Goal: Information Seeking & Learning: Learn about a topic

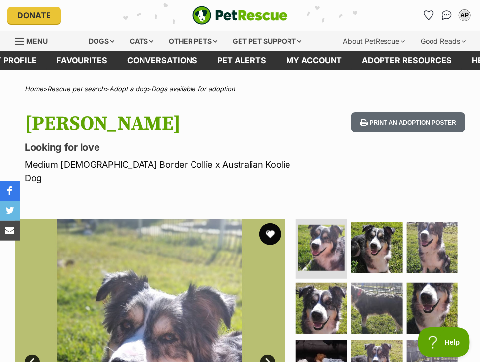
click at [267, 223] on button "favourite" at bounding box center [270, 234] width 22 height 22
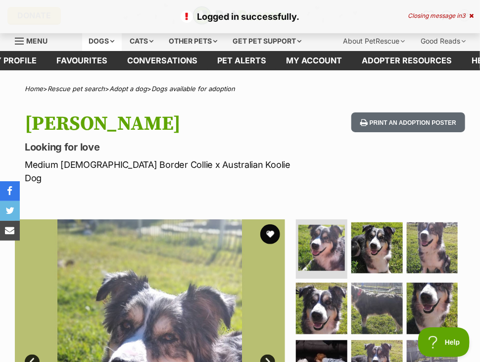
click at [112, 35] on div "Dogs" at bounding box center [102, 41] width 40 height 20
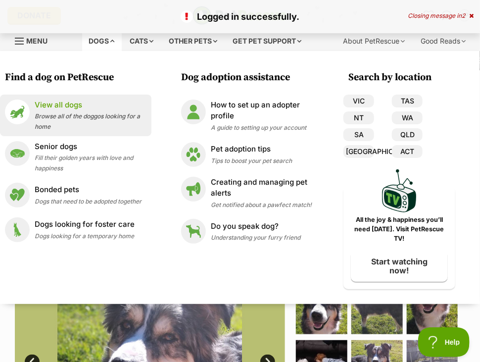
click at [105, 117] on span "Browse all of the doggos looking for a home" at bounding box center [87, 121] width 105 height 18
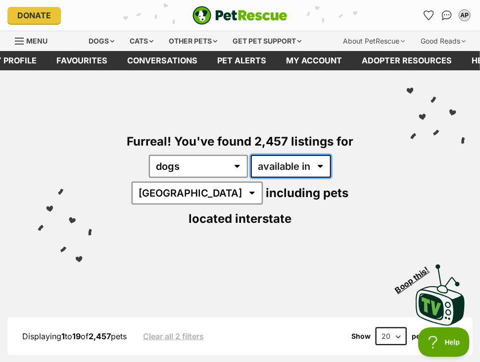
click at [254, 168] on select "available in located in" at bounding box center [291, 166] width 80 height 23
select select "disabled"
click at [251, 155] on select "available in located in" at bounding box center [291, 166] width 80 height 23
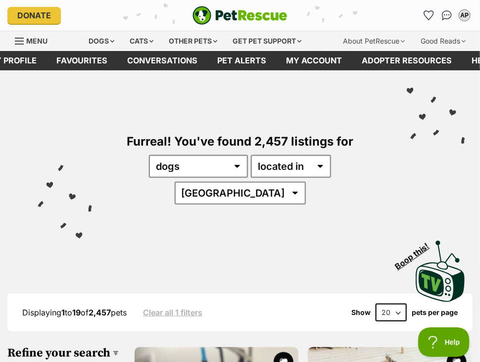
select select "QLD"
click at [298, 182] on select "Australia ACT NSW NT QLD SA TAS VIC WA" at bounding box center [240, 193] width 131 height 23
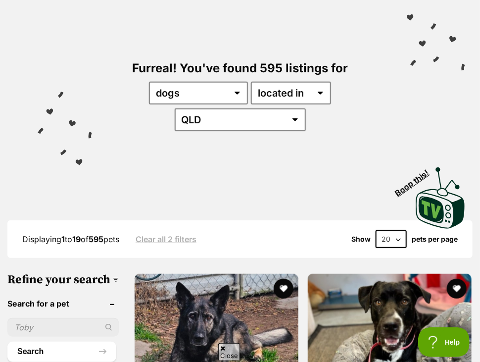
click at [385, 230] on select "20 40 60" at bounding box center [390, 239] width 31 height 18
select select "60"
click at [375, 230] on select "20 40 60" at bounding box center [390, 239] width 31 height 18
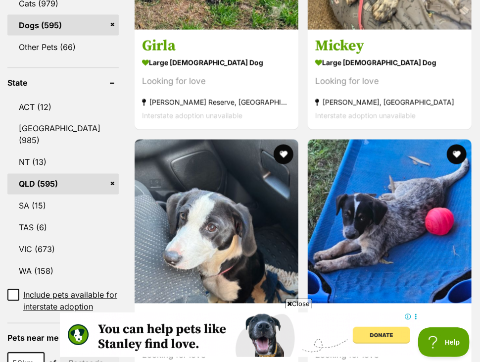
scroll to position [480, 0]
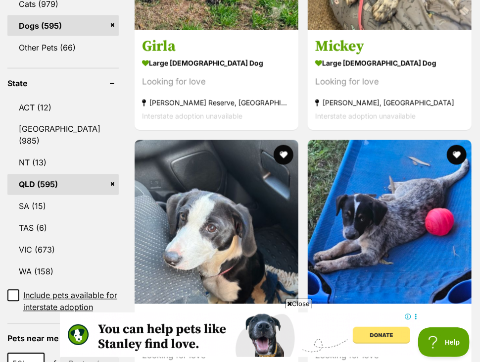
click at [293, 301] on span "Close" at bounding box center [298, 303] width 27 height 10
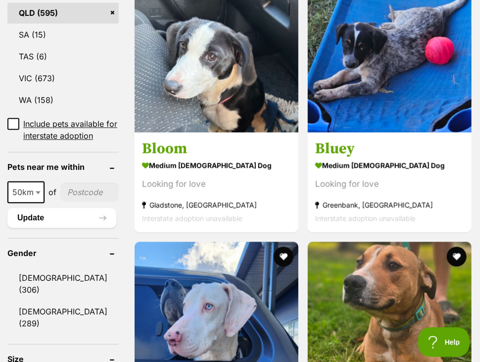
scroll to position [0, 0]
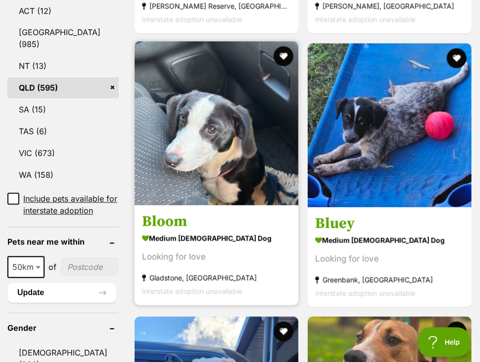
click at [211, 175] on img at bounding box center [217, 124] width 164 height 164
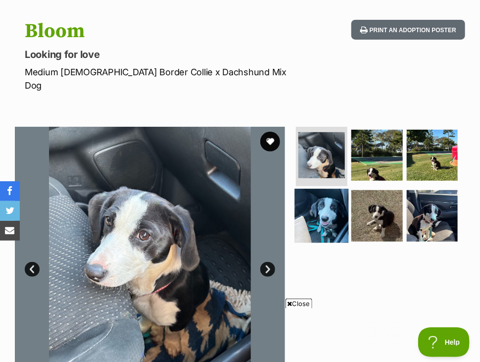
click at [315, 199] on img at bounding box center [322, 215] width 54 height 54
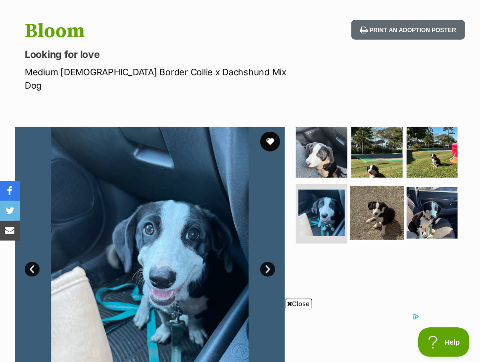
click at [372, 214] on img at bounding box center [377, 213] width 54 height 54
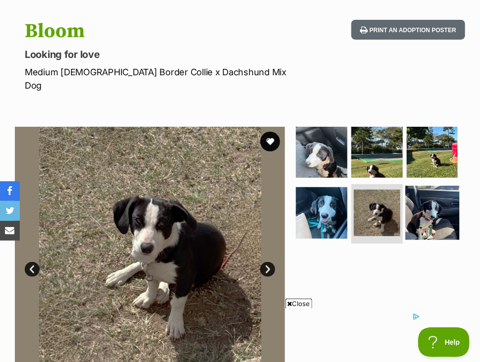
click at [422, 202] on img at bounding box center [432, 213] width 54 height 54
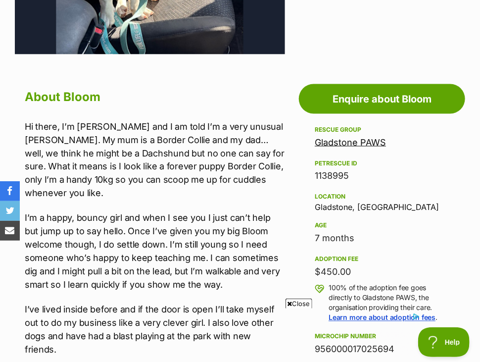
scroll to position [437, 0]
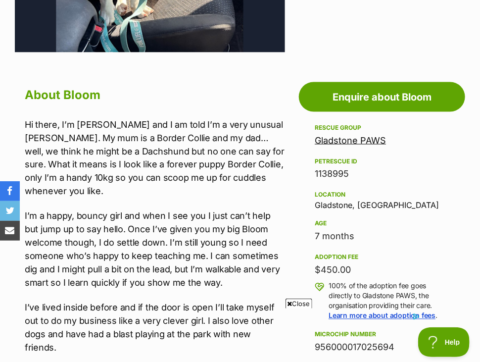
click at [288, 305] on icon at bounding box center [289, 303] width 5 height 6
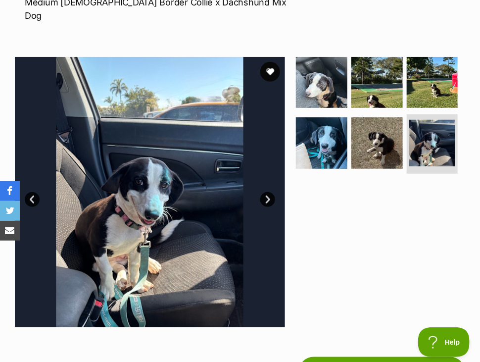
scroll to position [162, 0]
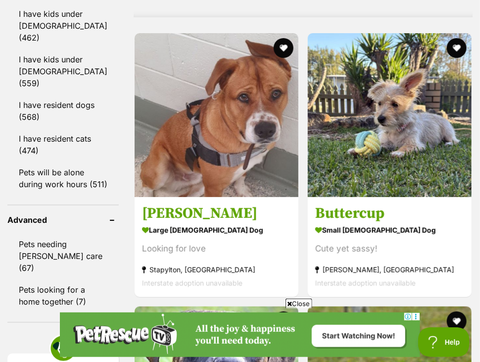
click at [295, 305] on span "Close" at bounding box center [298, 303] width 27 height 10
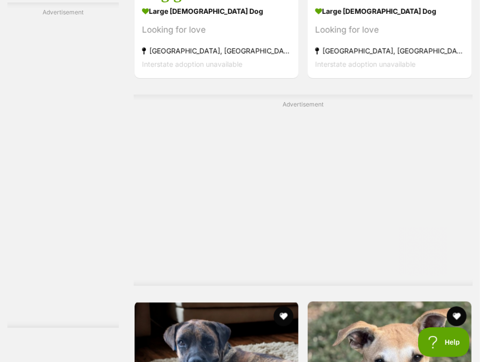
scroll to position [8546, 0]
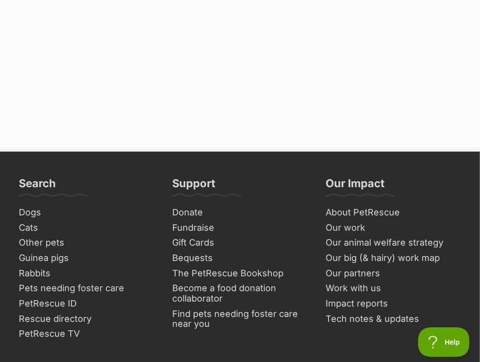
scroll to position [10506, 0]
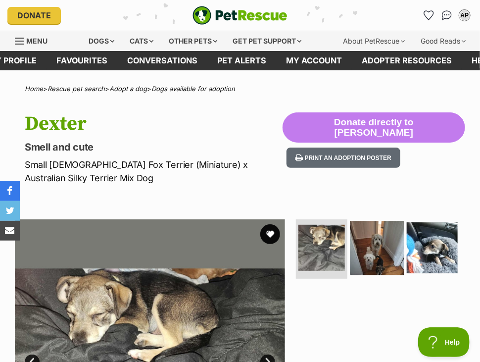
click at [376, 255] on img at bounding box center [377, 248] width 54 height 54
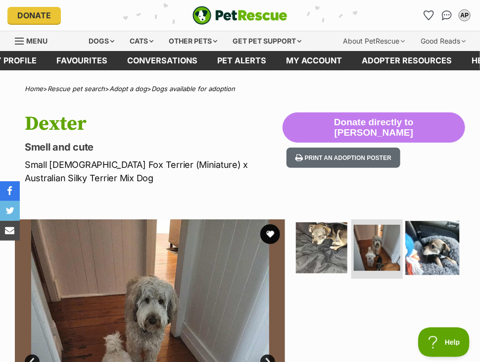
click at [448, 256] on img at bounding box center [432, 248] width 54 height 54
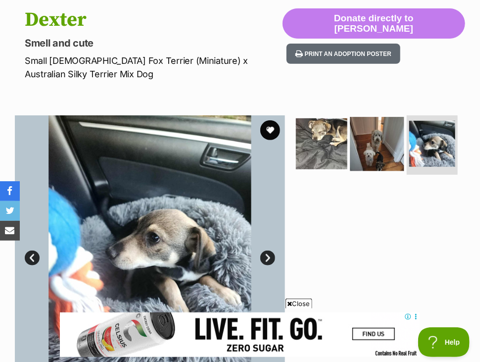
click at [376, 157] on img at bounding box center [377, 144] width 54 height 54
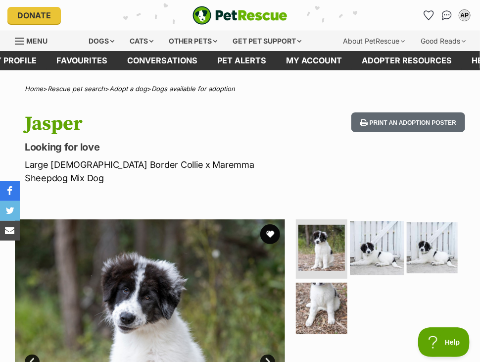
click at [355, 246] on img at bounding box center [377, 248] width 54 height 54
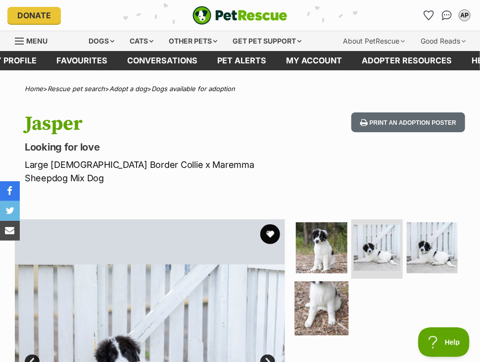
click at [332, 306] on img at bounding box center [322, 308] width 54 height 54
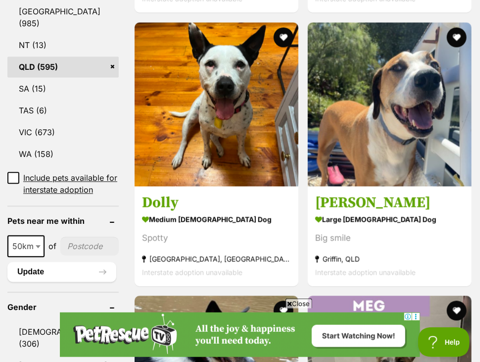
scroll to position [598, 0]
click at [295, 304] on span "Close" at bounding box center [298, 303] width 27 height 10
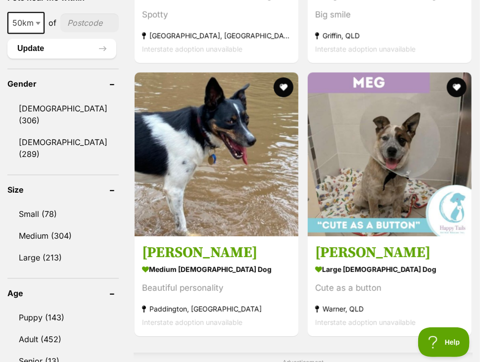
scroll to position [0, 0]
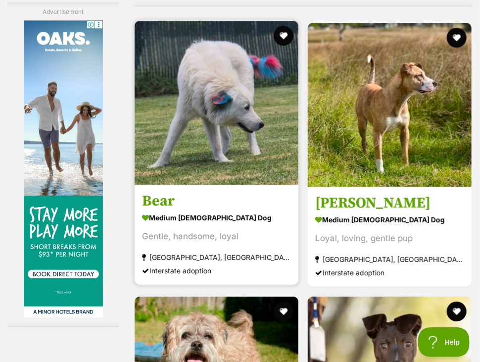
click at [263, 185] on img at bounding box center [217, 103] width 164 height 164
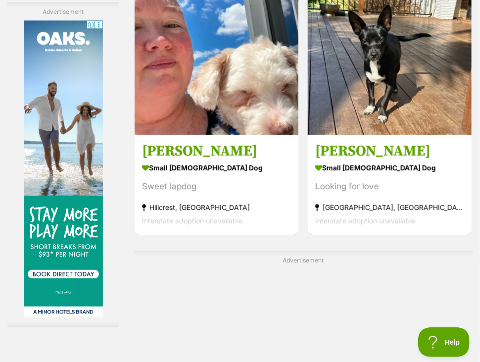
scroll to position [8183, 0]
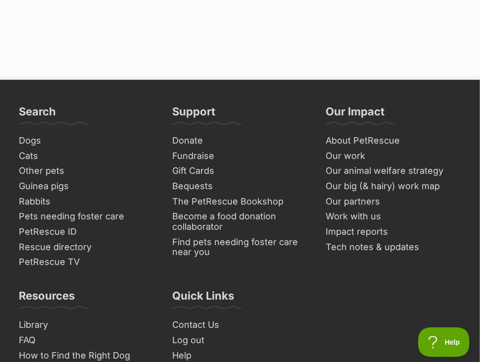
scroll to position [10574, 0]
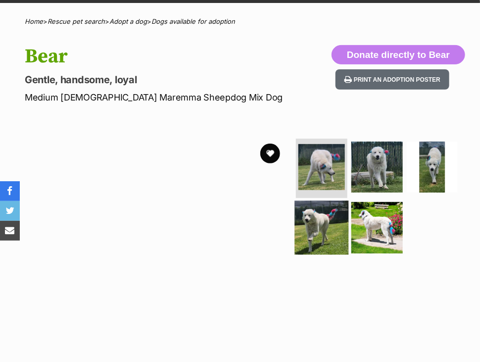
click at [322, 227] on img at bounding box center [322, 227] width 54 height 54
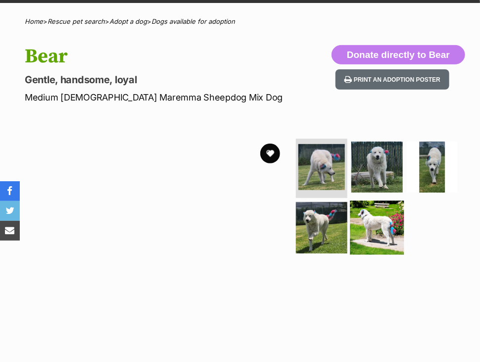
click at [371, 227] on img at bounding box center [377, 227] width 54 height 54
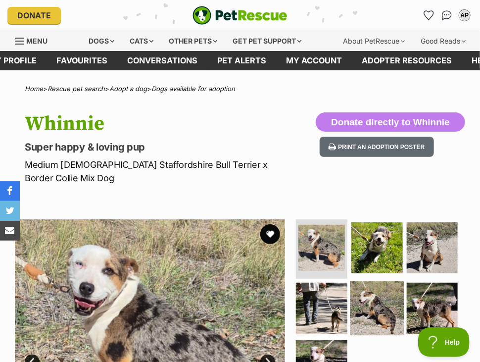
click at [378, 302] on img at bounding box center [377, 308] width 54 height 54
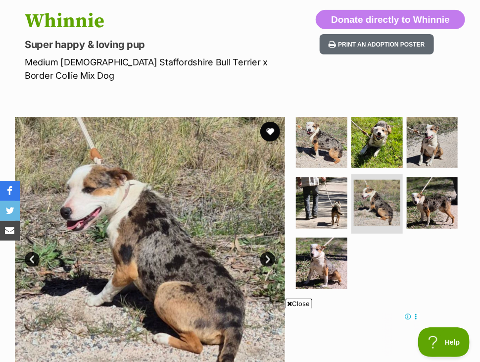
scroll to position [102, 0]
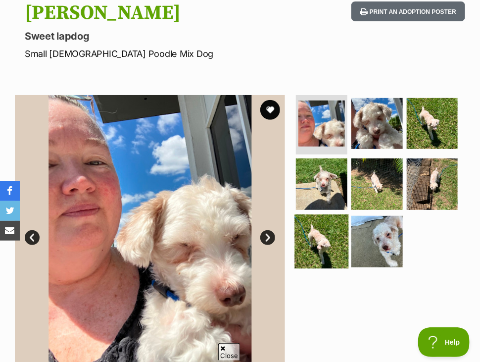
click at [315, 250] on img at bounding box center [322, 242] width 54 height 54
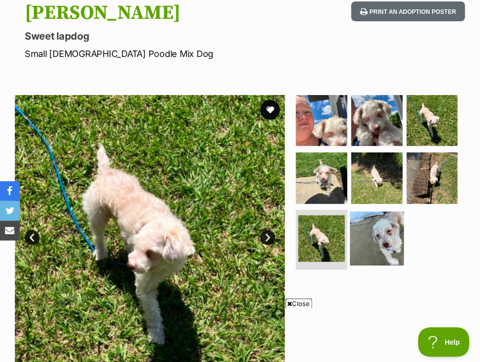
click at [375, 246] on img at bounding box center [377, 239] width 54 height 54
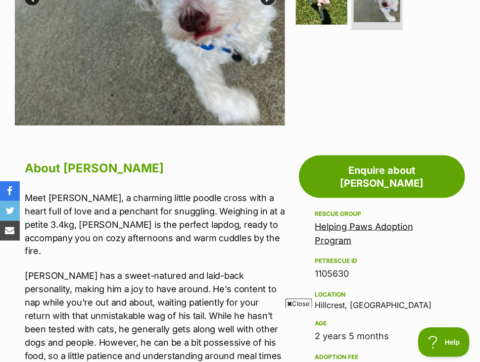
scroll to position [356, 0]
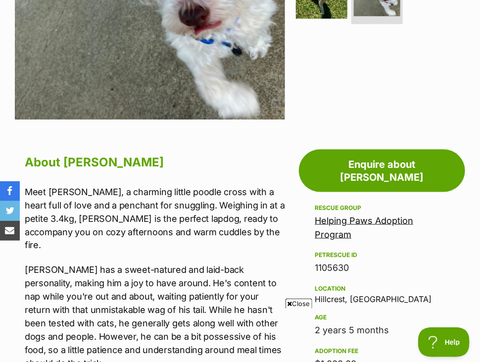
click at [293, 299] on span "Close" at bounding box center [298, 303] width 27 height 10
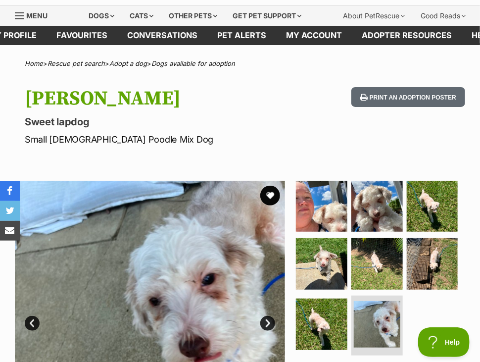
scroll to position [0, 0]
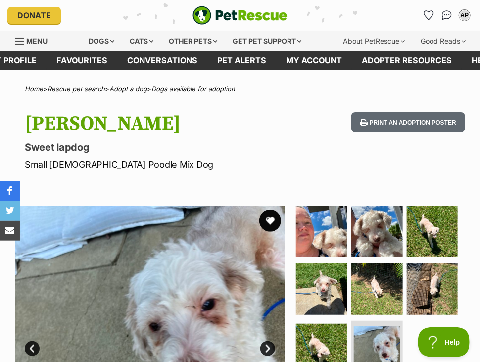
click at [275, 215] on button "favourite" at bounding box center [270, 221] width 22 height 22
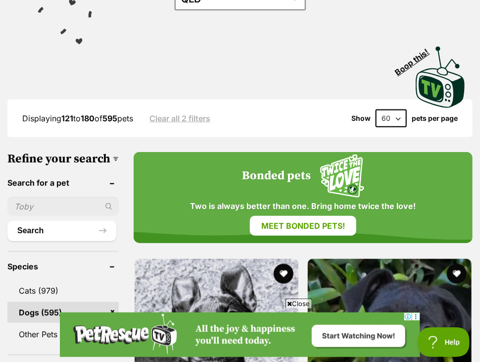
click at [298, 304] on span "Close" at bounding box center [298, 303] width 27 height 10
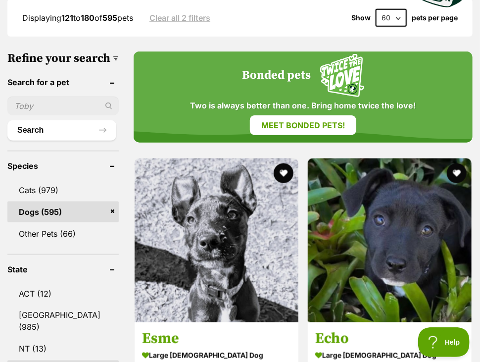
scroll to position [360, 0]
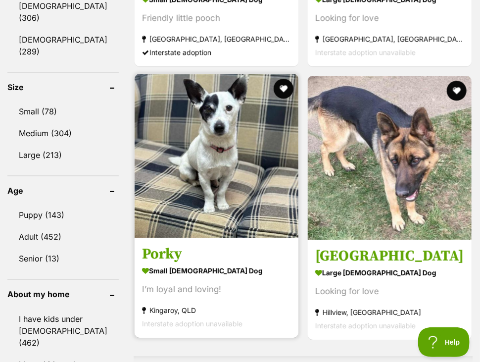
click at [254, 222] on img at bounding box center [217, 156] width 164 height 164
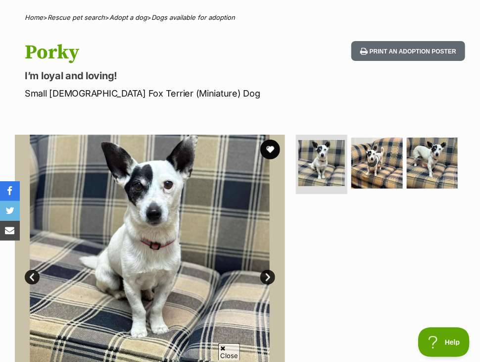
scroll to position [124, 0]
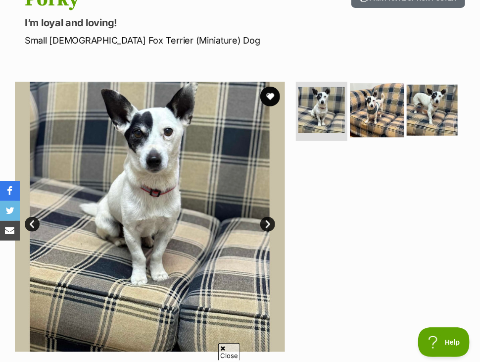
click at [370, 116] on img at bounding box center [377, 110] width 54 height 54
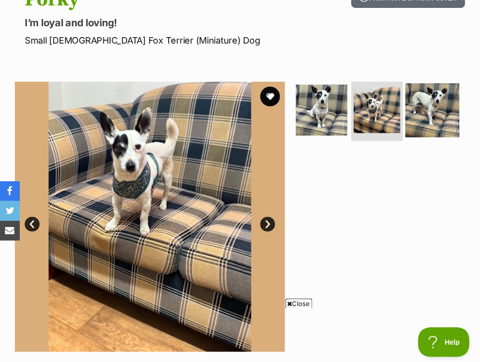
scroll to position [0, 0]
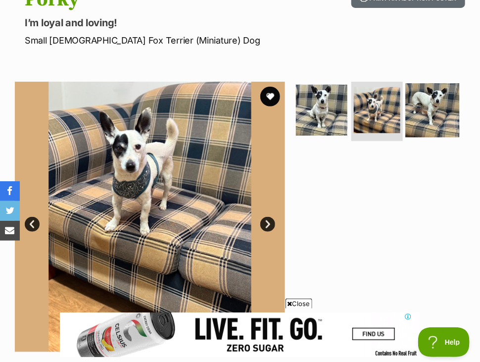
click at [440, 102] on img at bounding box center [432, 110] width 54 height 54
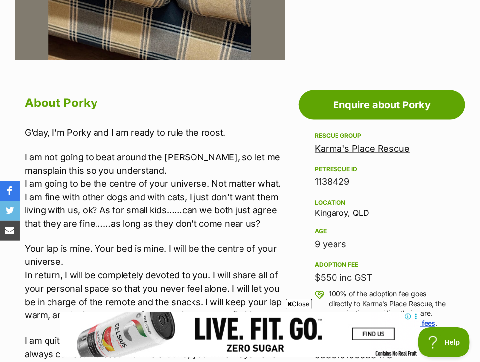
scroll to position [417, 0]
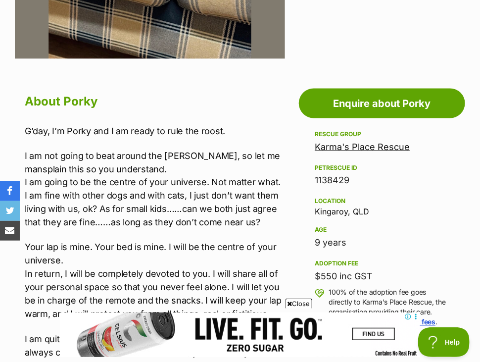
click at [295, 303] on span "Close" at bounding box center [298, 303] width 27 height 10
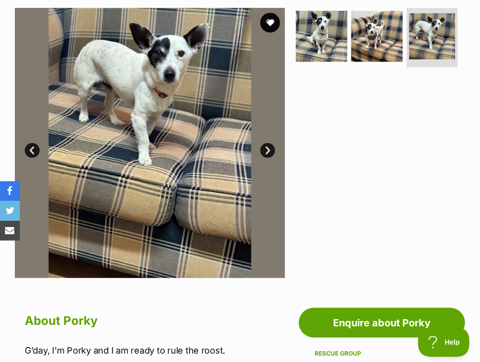
scroll to position [197, 0]
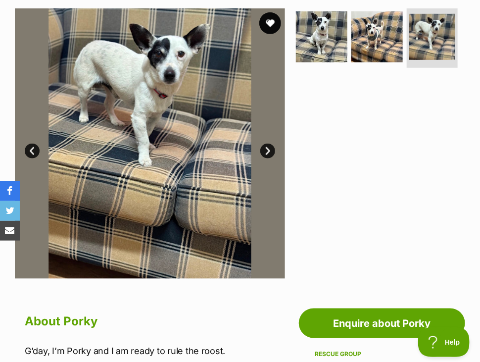
click at [266, 23] on button "favourite" at bounding box center [270, 23] width 22 height 22
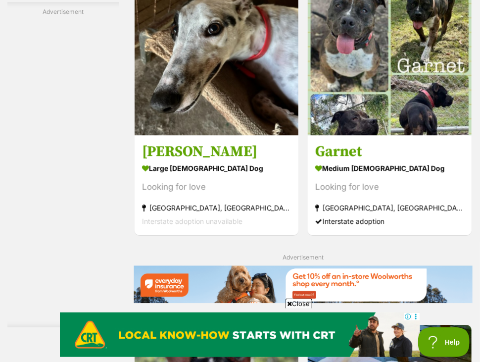
scroll to position [2138, 0]
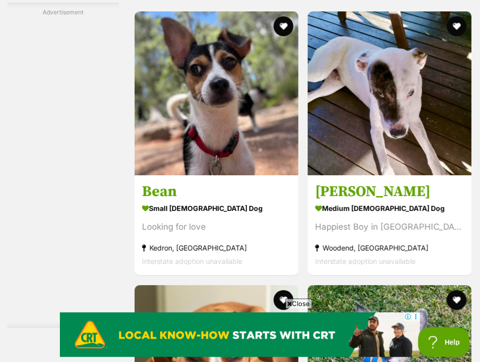
click at [294, 302] on span "Close" at bounding box center [298, 303] width 27 height 10
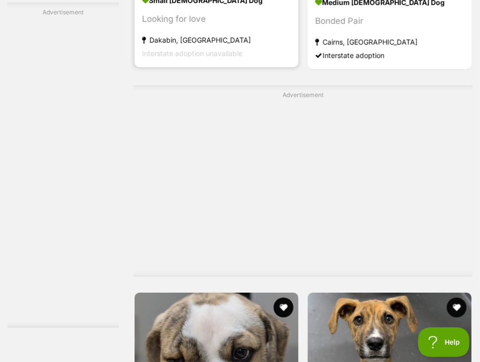
click at [259, 60] on section "small [DEMOGRAPHIC_DATA] Dog Looking for love Dakabin, [GEOGRAPHIC_DATA] Inters…" at bounding box center [216, 26] width 149 height 67
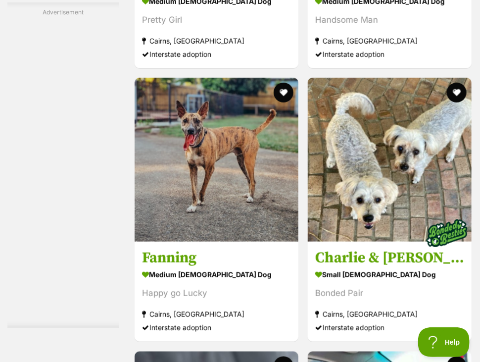
scroll to position [9782, 0]
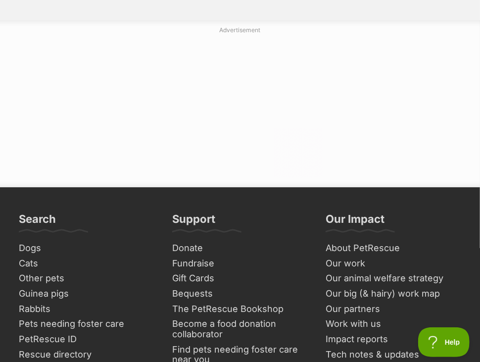
scroll to position [10439, 0]
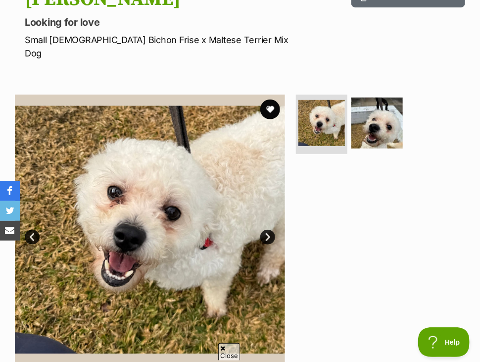
click at [265, 230] on link "Next" at bounding box center [267, 237] width 15 height 15
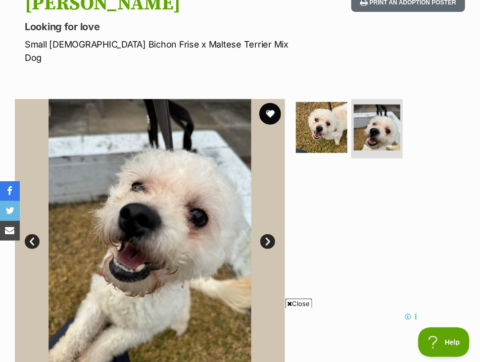
click at [266, 103] on button "favourite" at bounding box center [270, 114] width 22 height 22
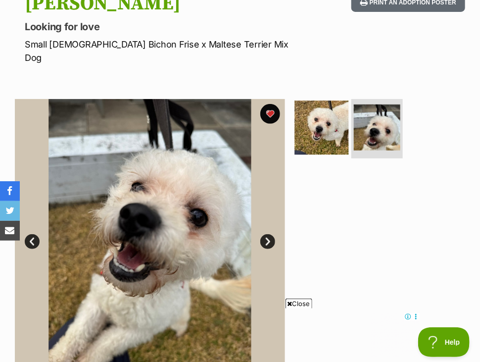
click at [309, 129] on img at bounding box center [322, 127] width 54 height 54
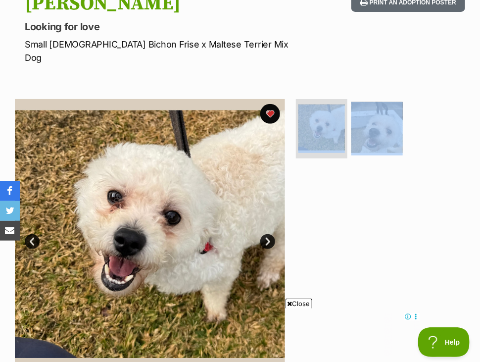
drag, startPoint x: 290, startPoint y: 305, endPoint x: 150, endPoint y: 259, distance: 147.8
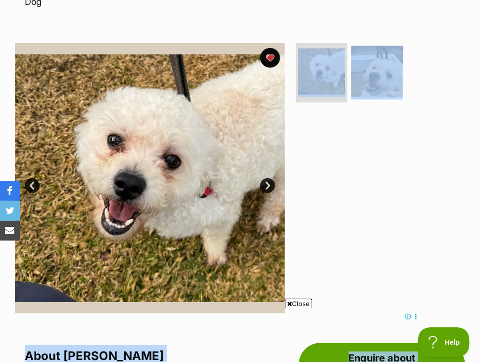
scroll to position [178, 0]
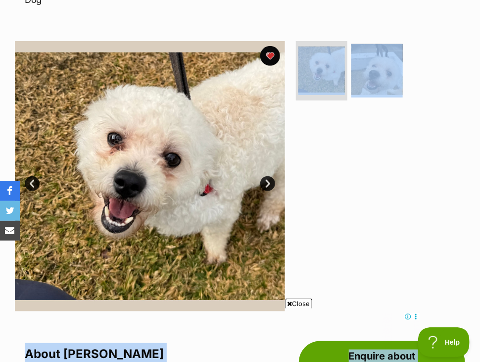
click at [317, 231] on div at bounding box center [379, 176] width 171 height 270
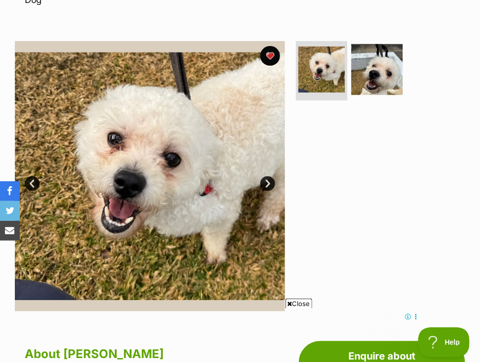
click at [290, 306] on icon at bounding box center [289, 303] width 5 height 6
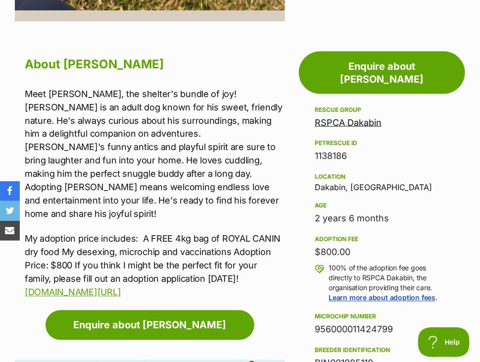
scroll to position [0, 0]
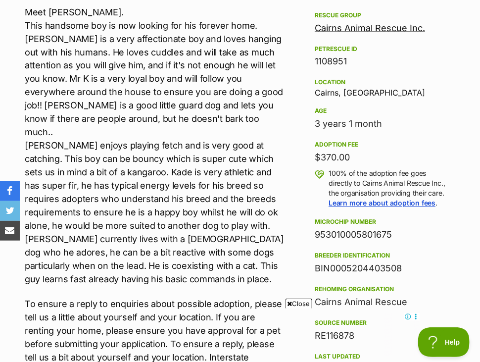
scroll to position [542, 0]
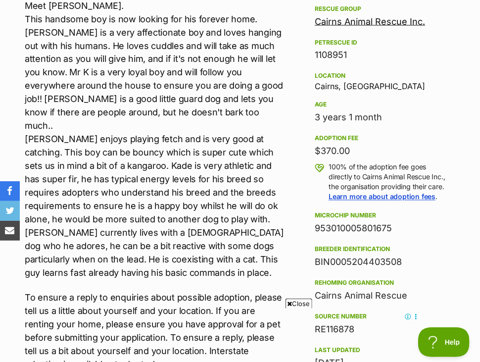
click at [292, 304] on span "Close" at bounding box center [298, 303] width 27 height 10
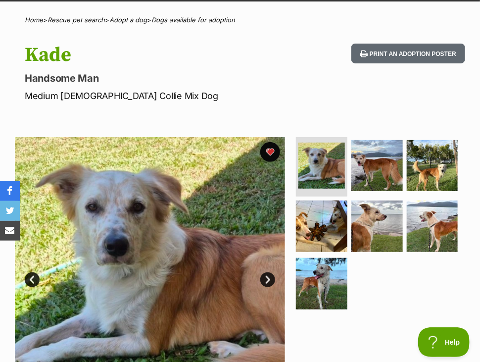
scroll to position [67, 0]
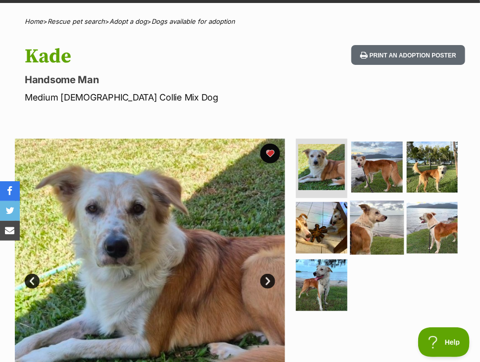
click at [353, 237] on img at bounding box center [377, 227] width 54 height 54
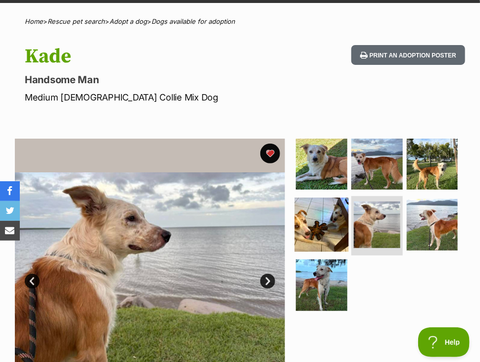
click at [321, 231] on img at bounding box center [322, 224] width 54 height 54
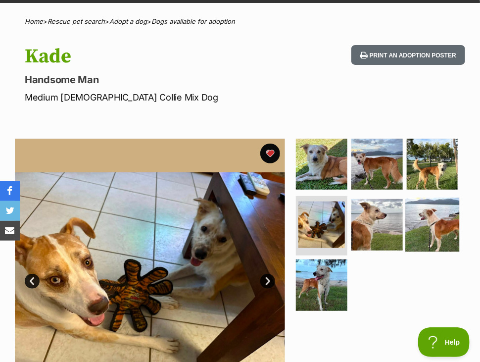
click at [414, 228] on img at bounding box center [432, 224] width 54 height 54
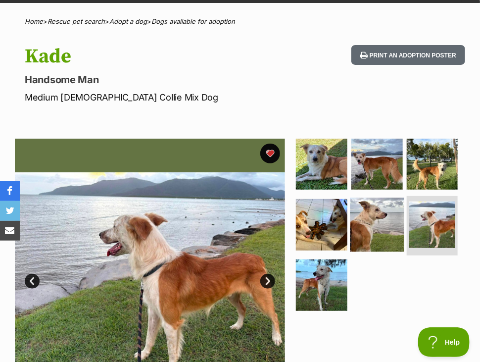
click at [359, 228] on img at bounding box center [377, 224] width 54 height 54
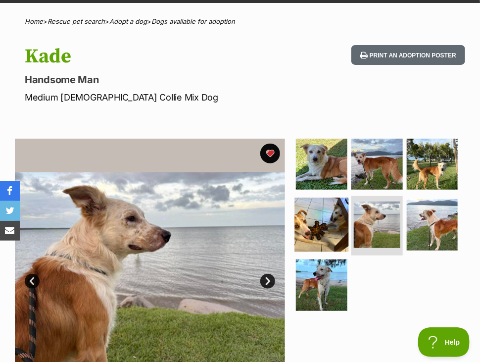
click at [343, 228] on img at bounding box center [322, 224] width 54 height 54
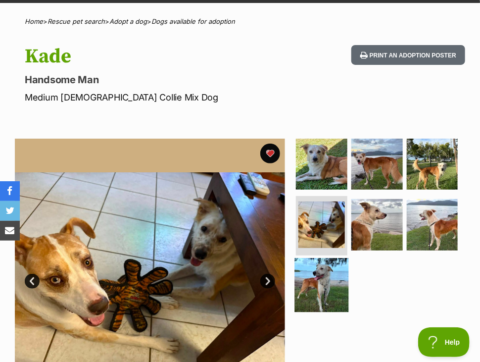
click at [320, 281] on img at bounding box center [322, 285] width 54 height 54
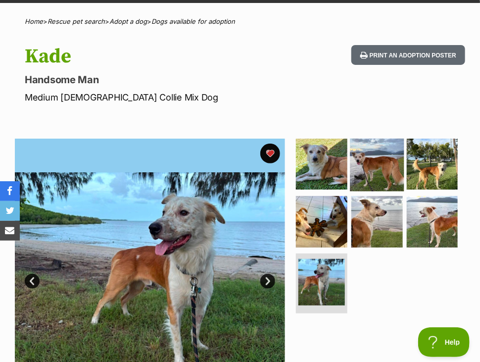
click at [370, 168] on img at bounding box center [377, 164] width 54 height 54
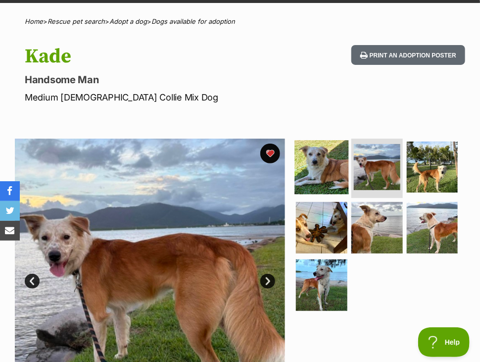
click at [322, 176] on img at bounding box center [322, 167] width 54 height 54
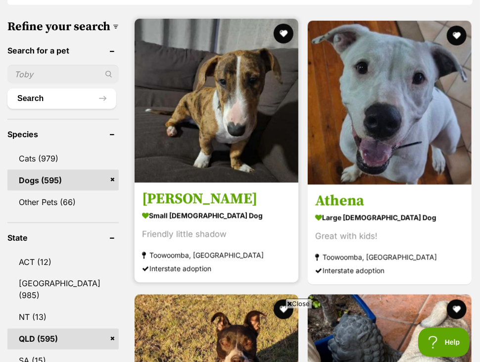
click at [246, 190] on h3 "[PERSON_NAME]" at bounding box center [216, 199] width 149 height 19
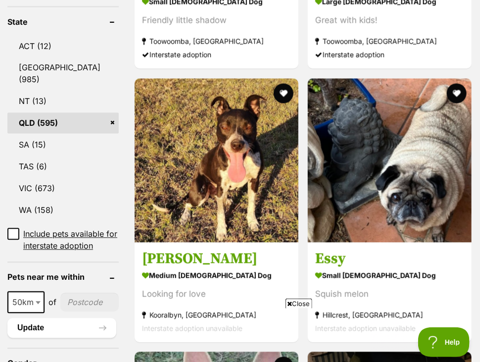
click at [291, 300] on icon at bounding box center [289, 303] width 5 height 6
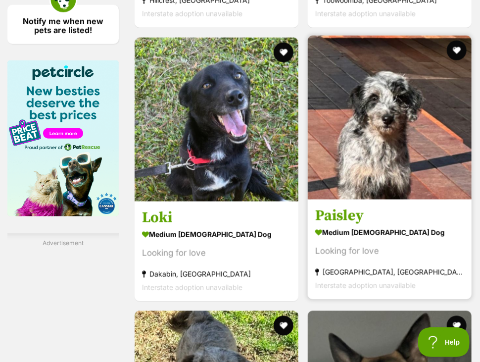
click at [325, 199] on img at bounding box center [390, 118] width 164 height 164
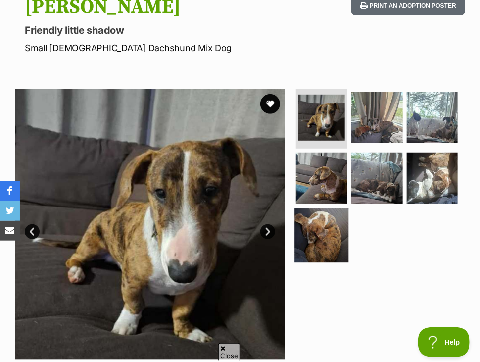
click at [305, 231] on img at bounding box center [322, 236] width 54 height 54
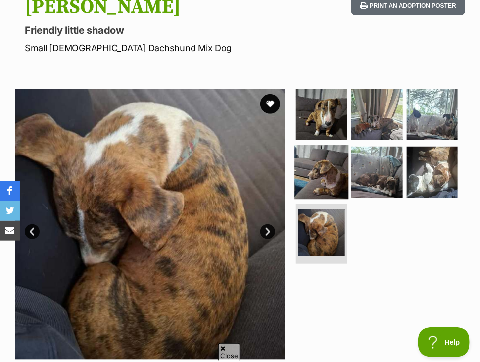
click at [338, 179] on img at bounding box center [322, 172] width 54 height 54
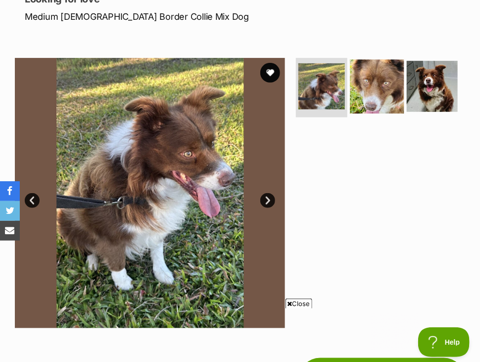
click at [373, 93] on img at bounding box center [377, 86] width 54 height 54
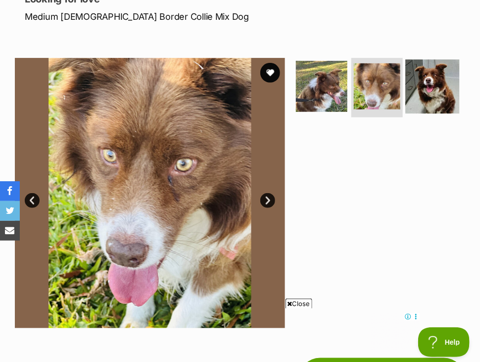
click at [434, 85] on img at bounding box center [432, 86] width 54 height 54
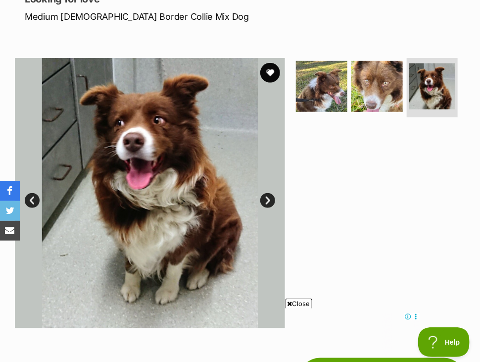
click at [294, 304] on span "Close" at bounding box center [298, 303] width 27 height 10
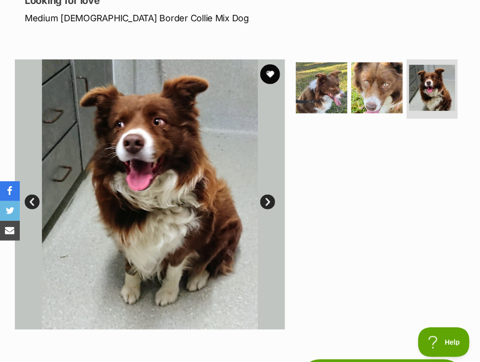
scroll to position [144, 0]
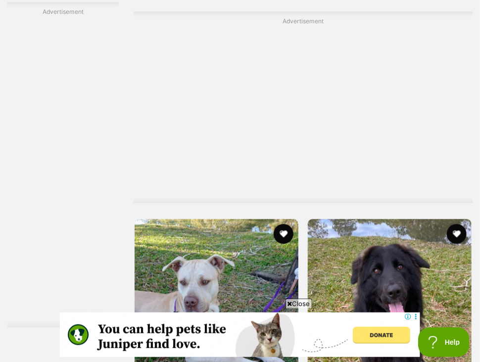
click at [291, 303] on span "Close" at bounding box center [298, 303] width 27 height 10
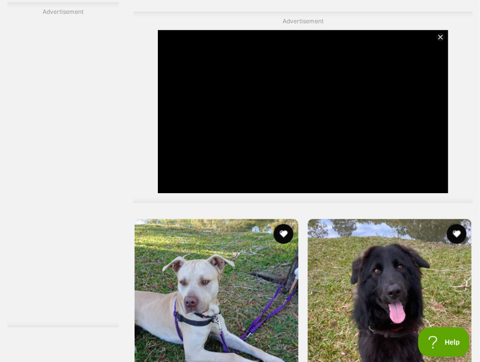
scroll to position [3164, 0]
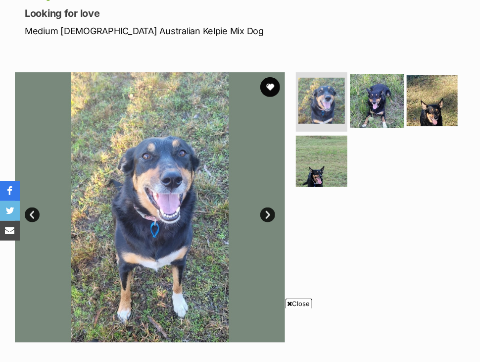
click at [377, 102] on img at bounding box center [377, 101] width 54 height 54
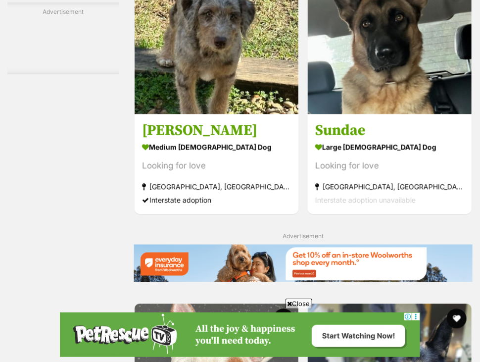
scroll to position [1929, 0]
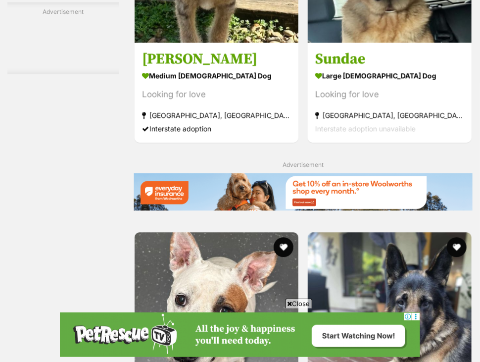
click at [290, 302] on icon at bounding box center [289, 303] width 5 height 6
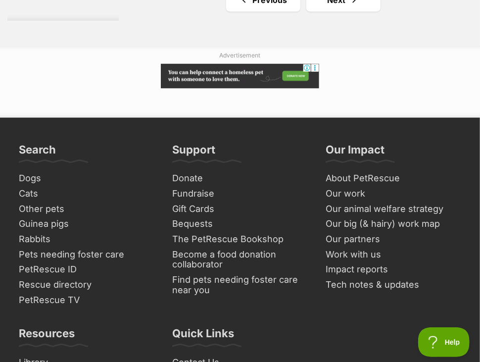
scroll to position [11246, 0]
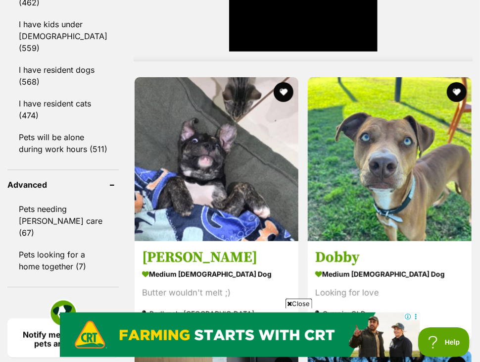
click at [290, 301] on icon at bounding box center [289, 303] width 5 height 6
